Goal: Task Accomplishment & Management: Manage account settings

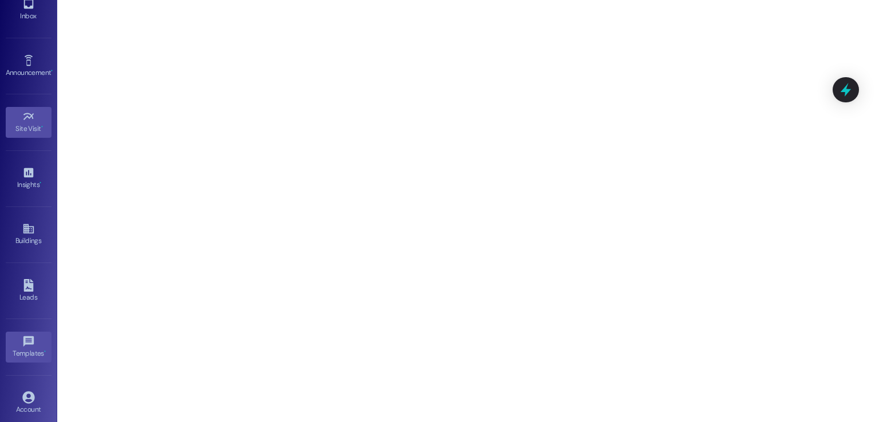
scroll to position [121, 0]
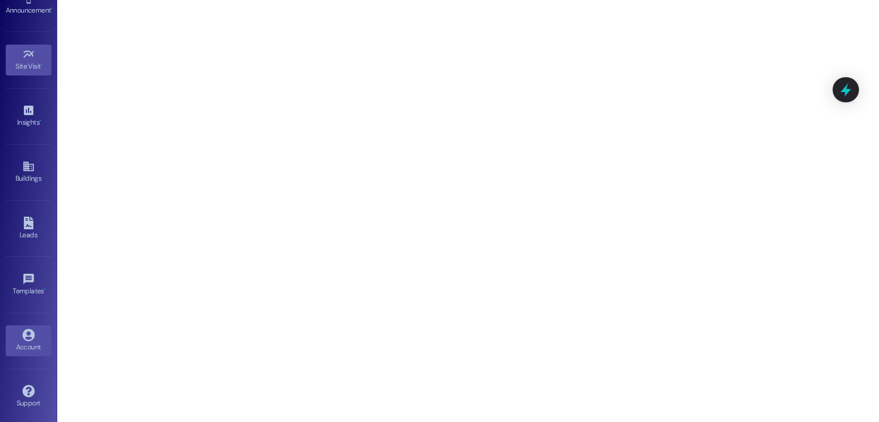
click at [19, 333] on link "Account" at bounding box center [29, 341] width 46 height 31
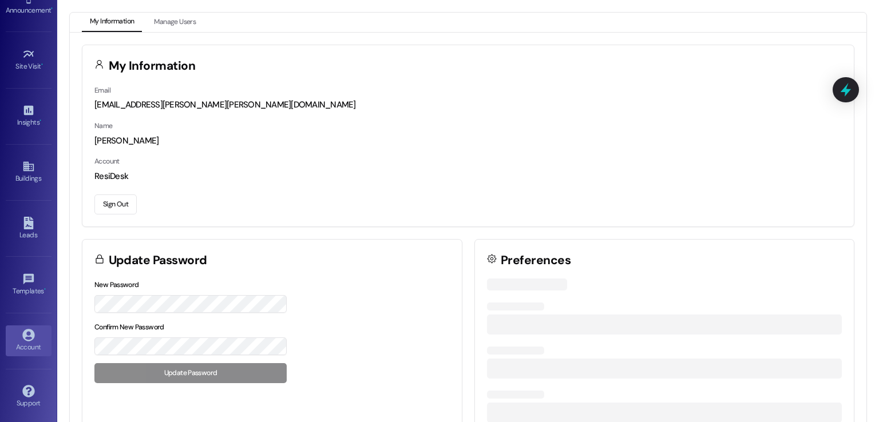
click at [114, 204] on button "Sign Out" at bounding box center [115, 205] width 42 height 20
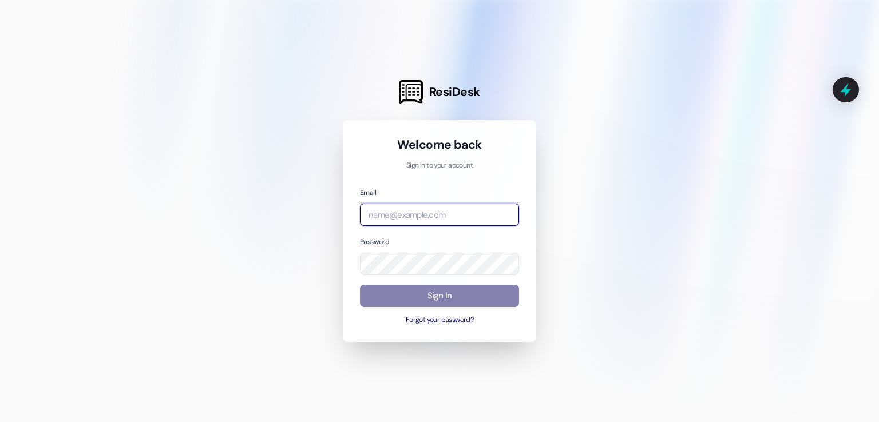
click at [428, 216] on input "email" at bounding box center [439, 215] width 159 height 22
paste input "[EMAIL_ADDRESS][DOMAIN_NAME]"
type input "[EMAIL_ADDRESS][DOMAIN_NAME]"
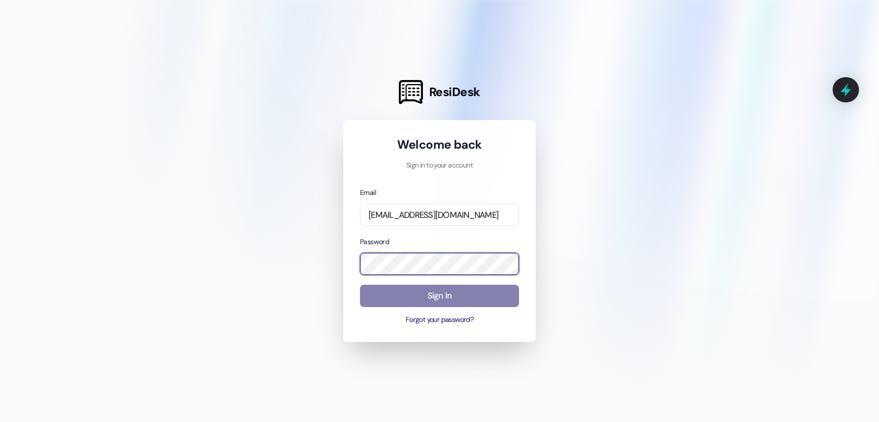
scroll to position [0, 0]
